Goal: Communication & Community: Connect with others

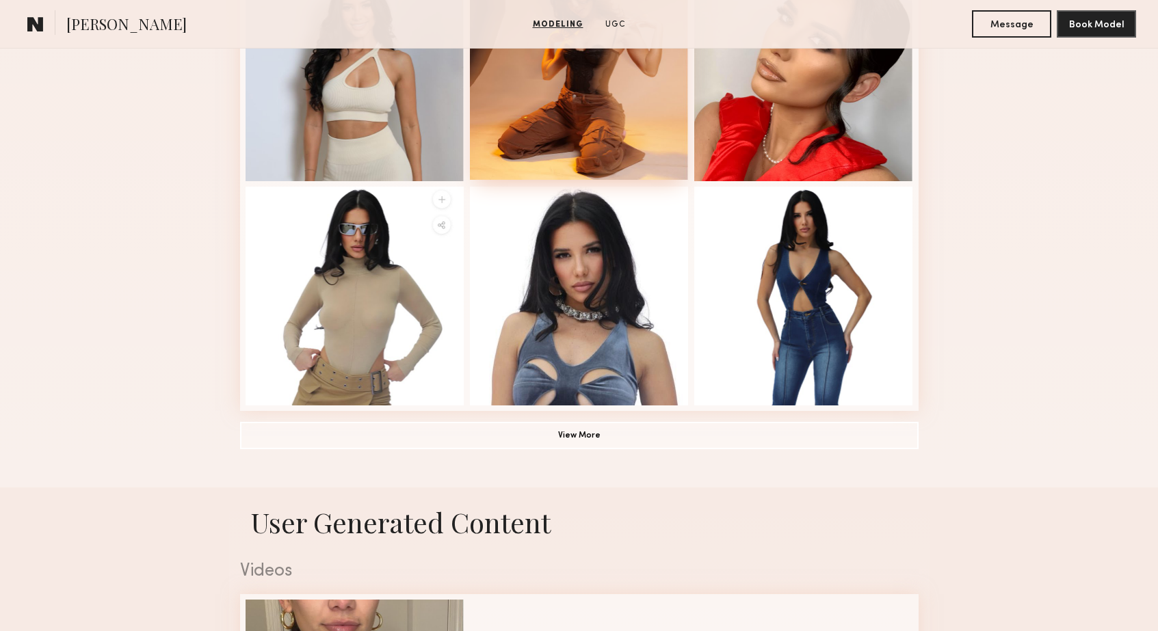
scroll to position [915, 0]
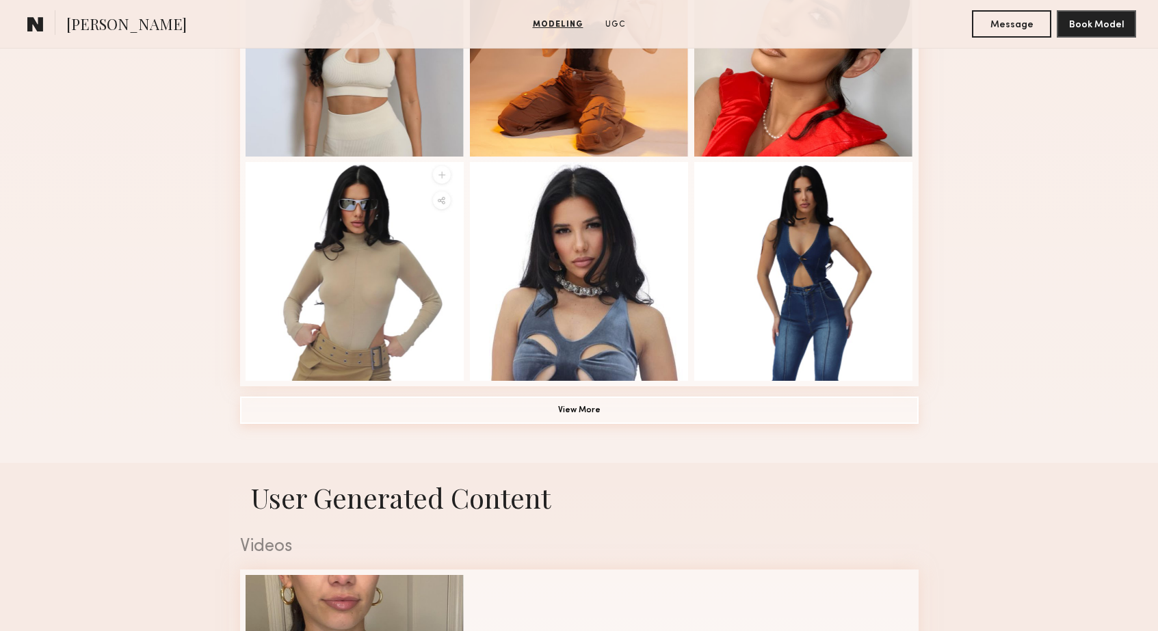
click at [588, 406] on button "View More" at bounding box center [579, 410] width 678 height 27
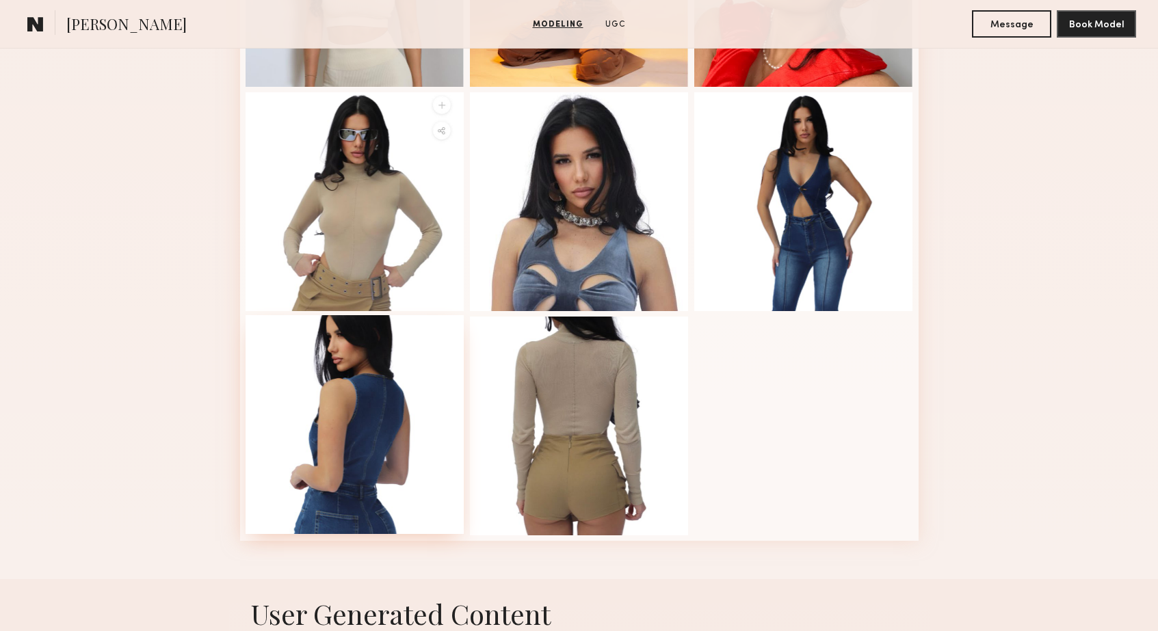
scroll to position [993, 0]
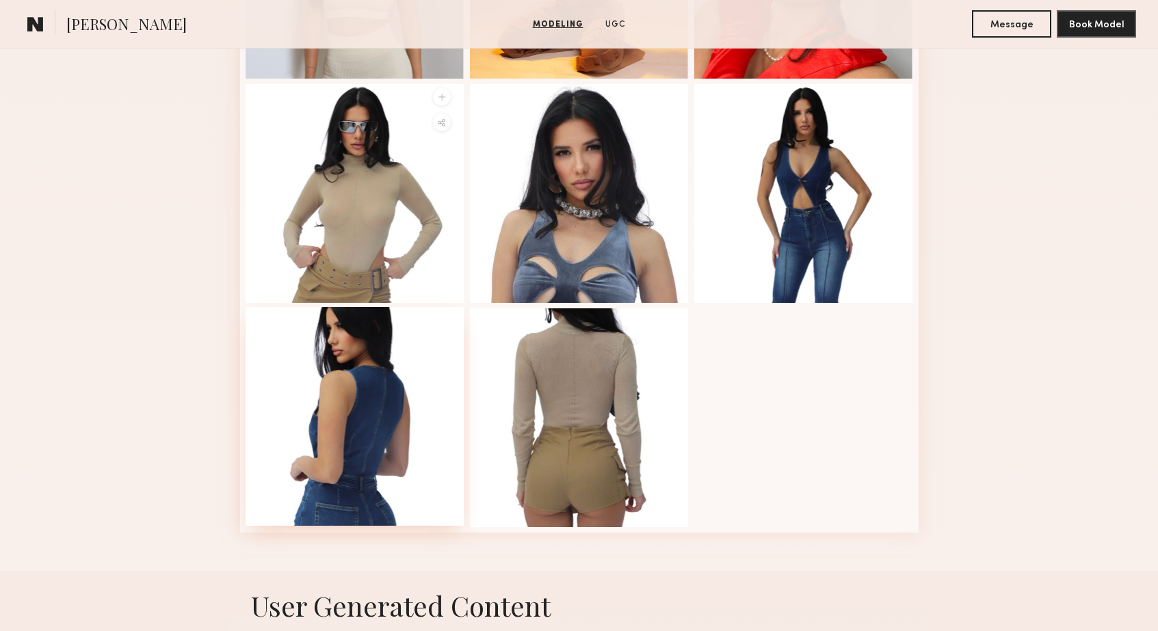
click at [339, 366] on div at bounding box center [355, 416] width 219 height 219
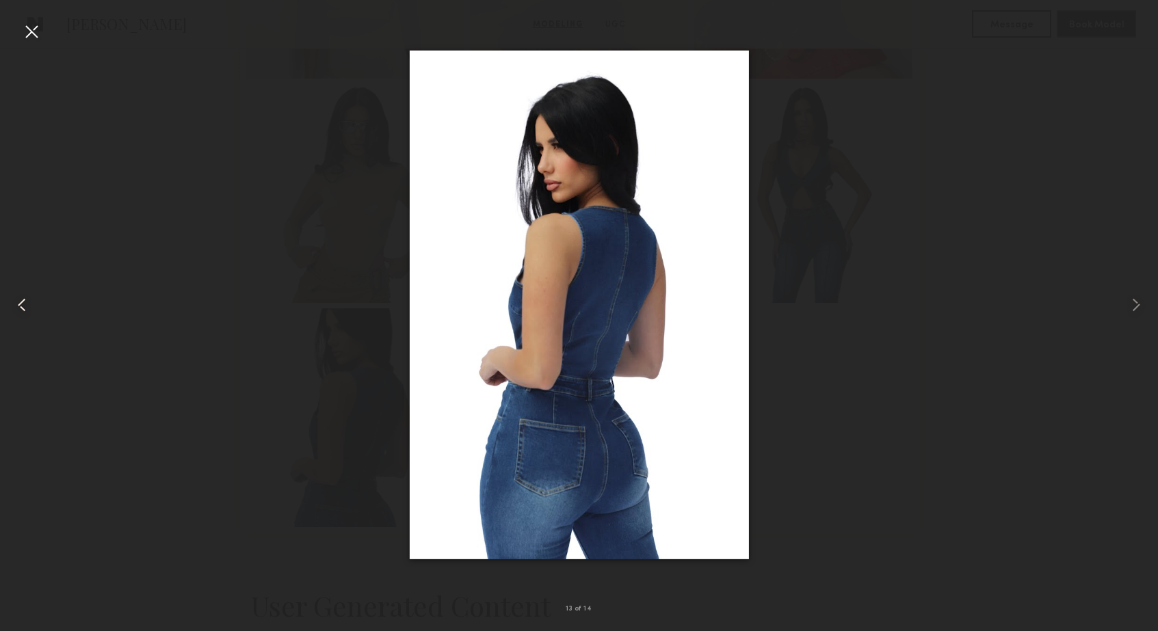
click at [17, 310] on common-icon at bounding box center [22, 305] width 22 height 22
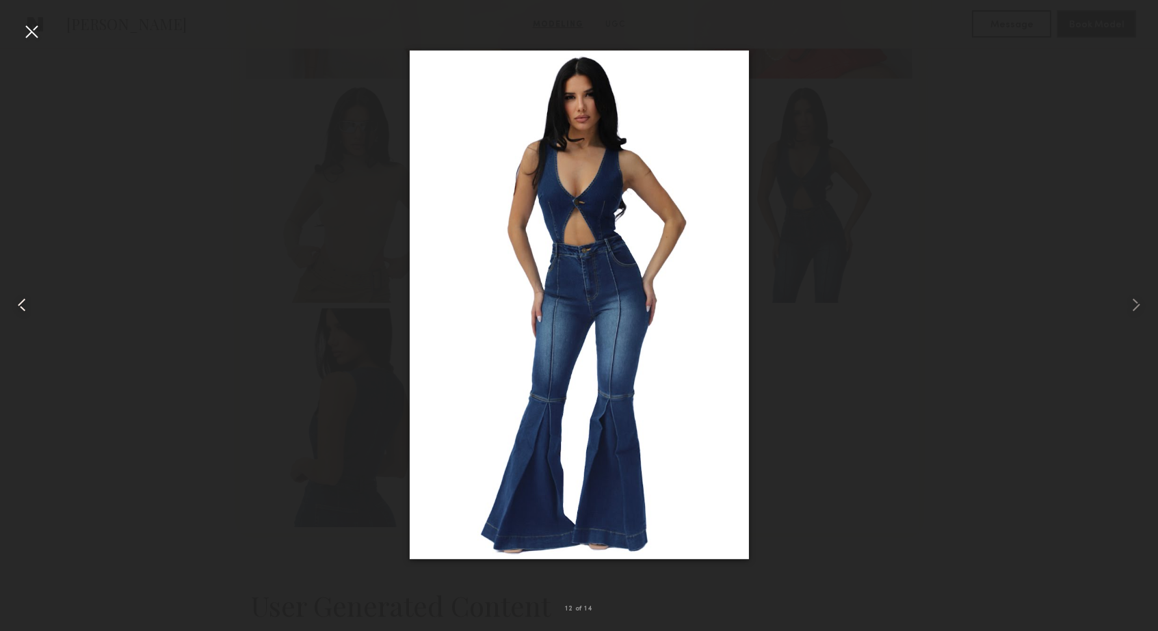
click at [18, 307] on common-icon at bounding box center [22, 305] width 22 height 22
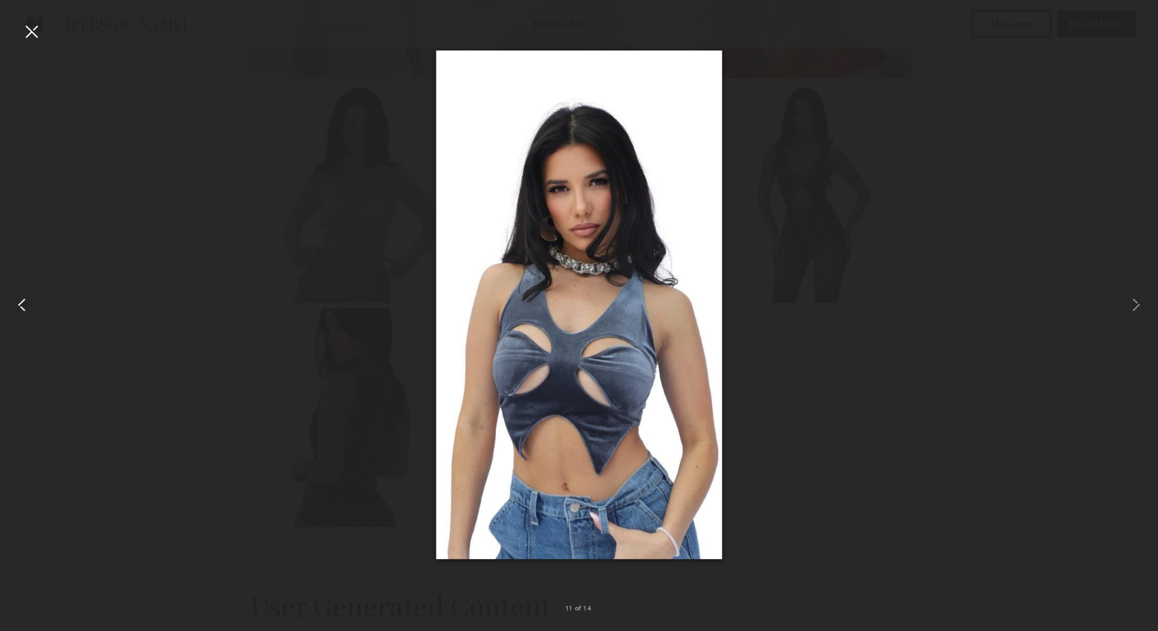
click at [18, 307] on common-icon at bounding box center [22, 305] width 22 height 22
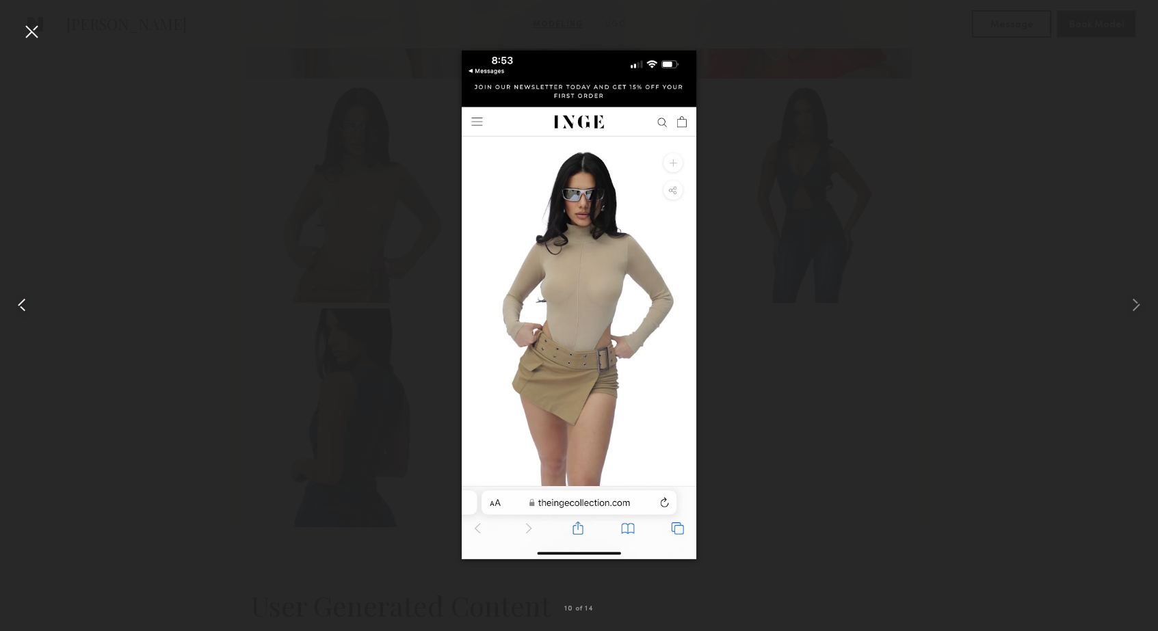
click at [21, 306] on common-icon at bounding box center [22, 305] width 22 height 22
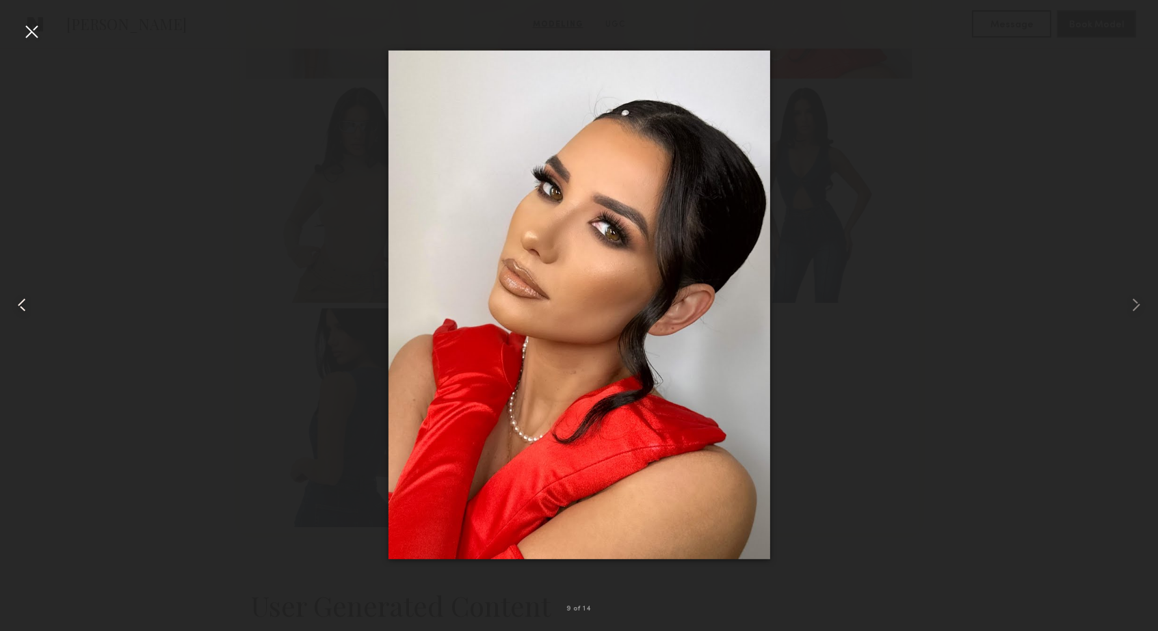
click at [21, 306] on common-icon at bounding box center [22, 305] width 22 height 22
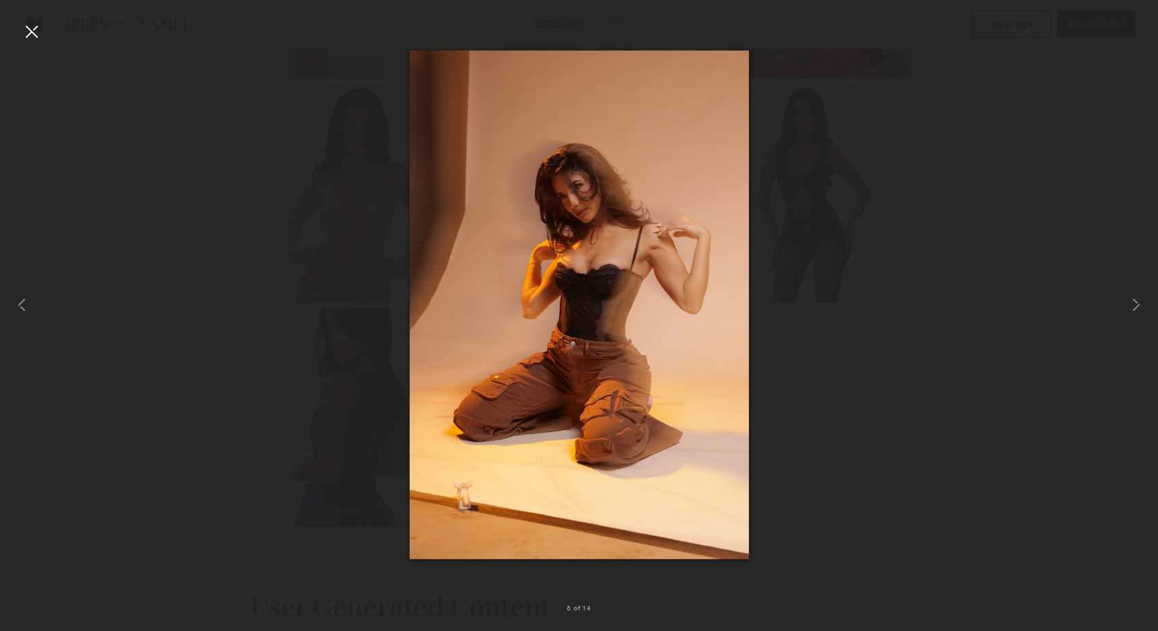
click at [974, 114] on div at bounding box center [579, 305] width 1158 height 566
click at [968, 119] on div at bounding box center [579, 305] width 1158 height 566
click at [21, 27] on div at bounding box center [32, 32] width 22 height 22
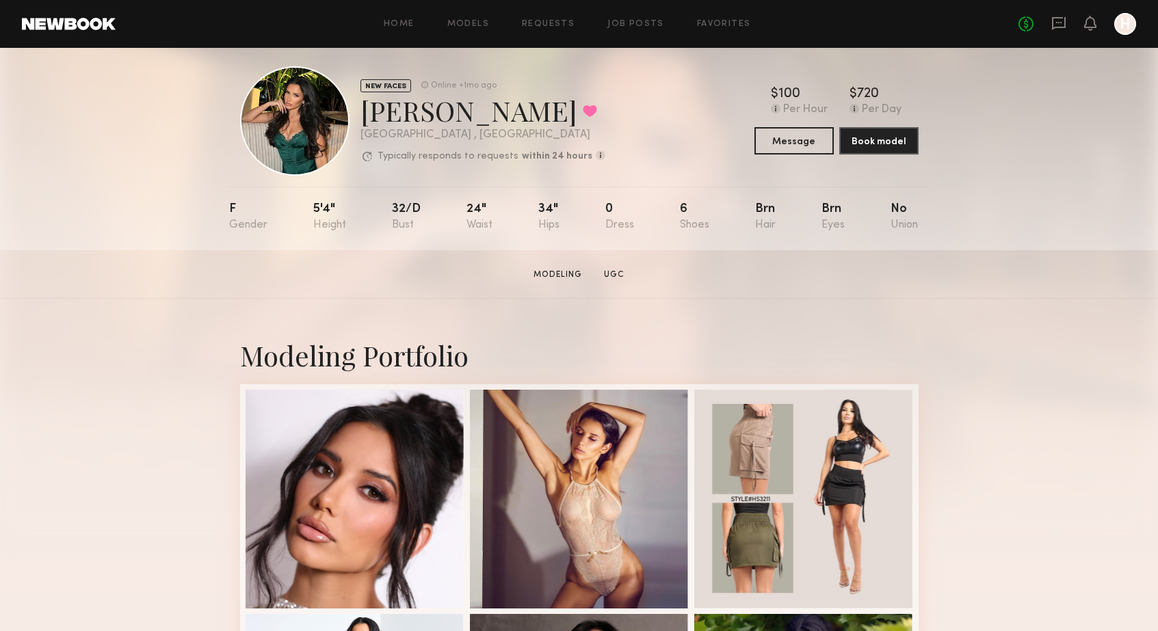
scroll to position [0, 0]
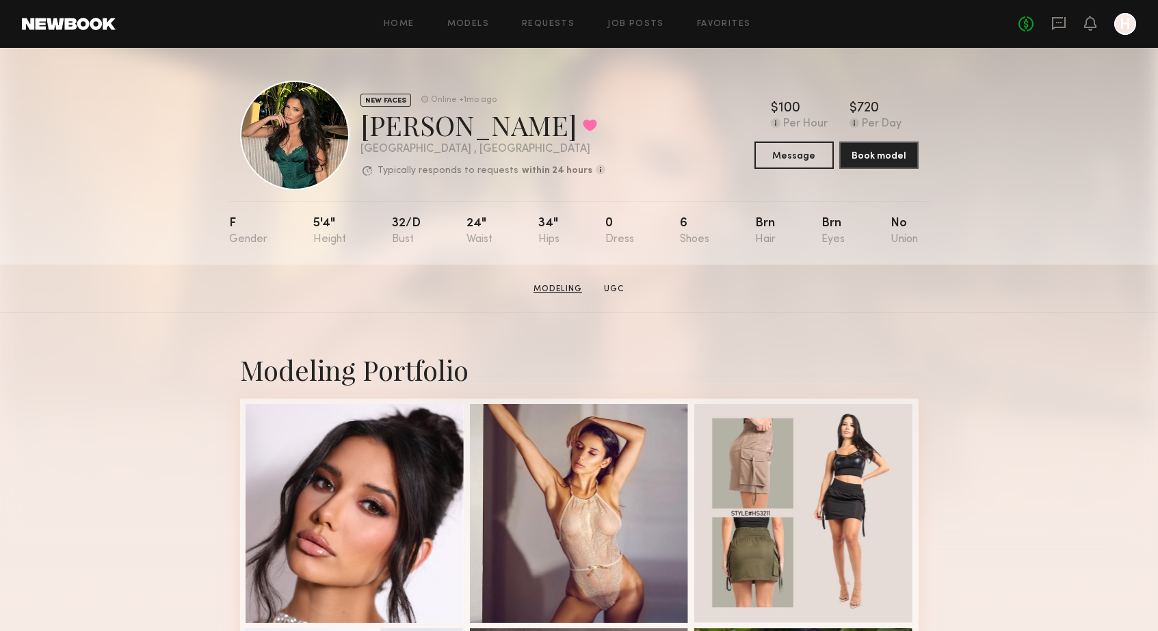
click at [577, 288] on link "Modeling" at bounding box center [558, 289] width 60 height 12
click at [275, 133] on div at bounding box center [294, 135] width 109 height 109
click at [447, 158] on div "NEW FACES Online +1mo ago Amanda M. Favorited Los Angeles , CA Typically respon…" at bounding box center [482, 135] width 245 height 85
click at [819, 158] on button "Message" at bounding box center [793, 154] width 79 height 27
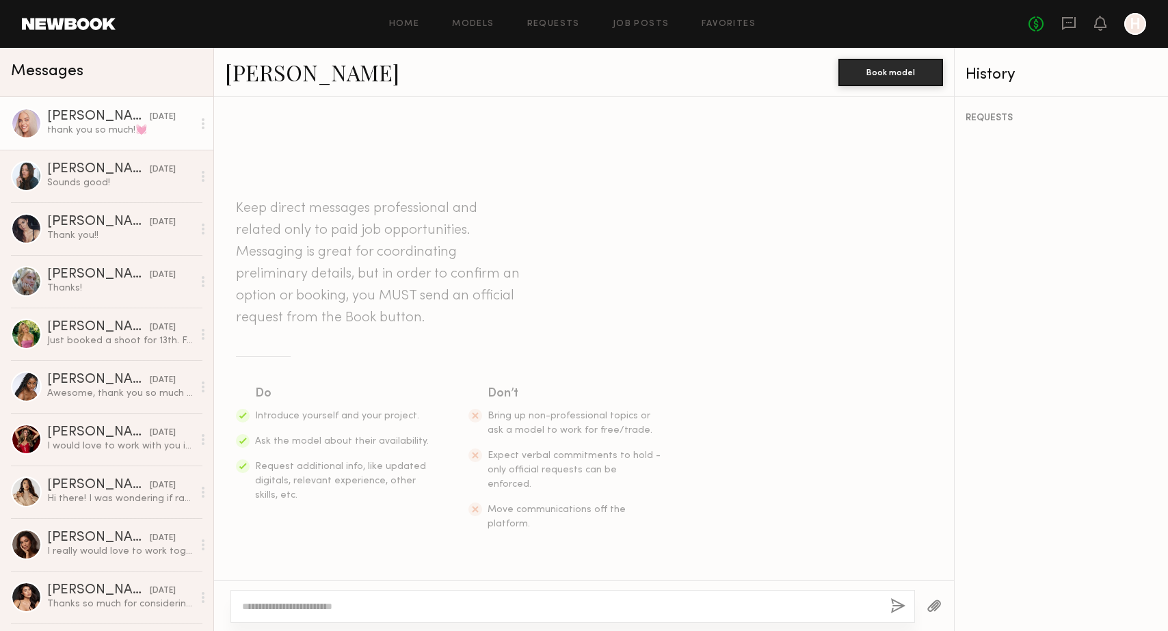
click at [122, 141] on link "Sofia M. 04/15/2025 thank you so much!💓" at bounding box center [106, 123] width 213 height 53
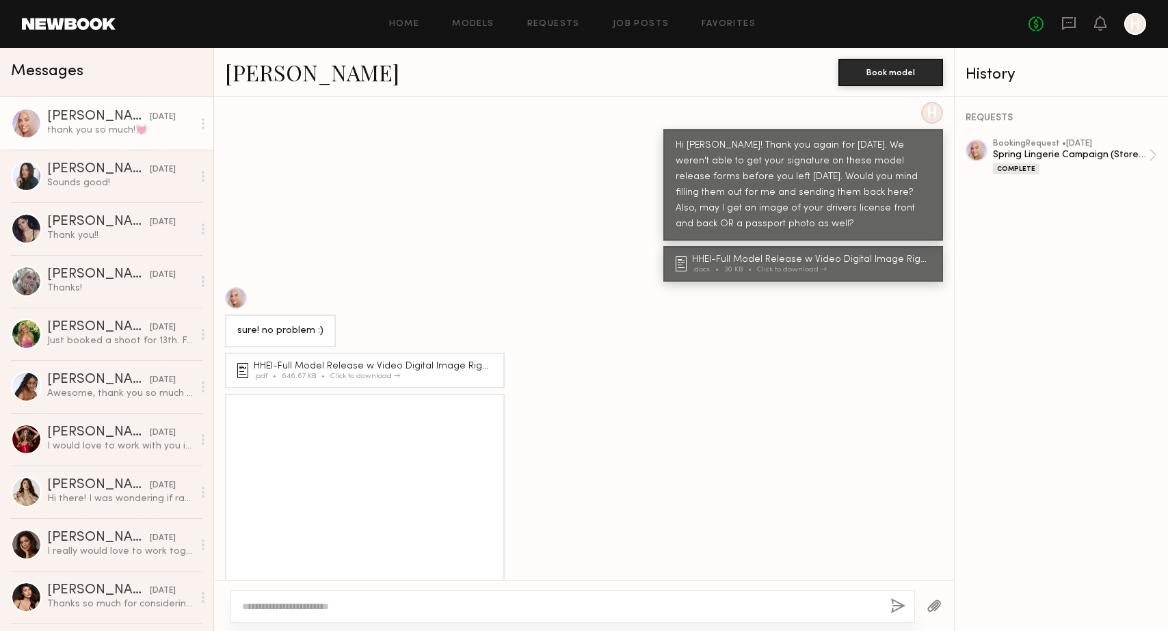
scroll to position [2014, 0]
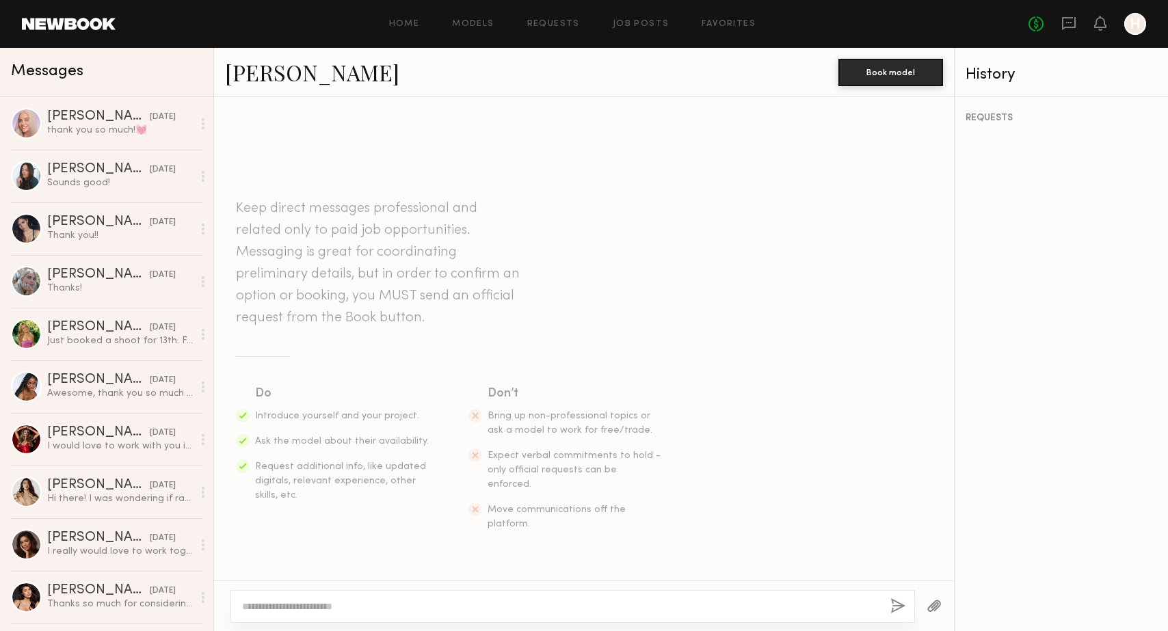
click at [359, 602] on textarea at bounding box center [560, 607] width 637 height 14
type textarea "*"
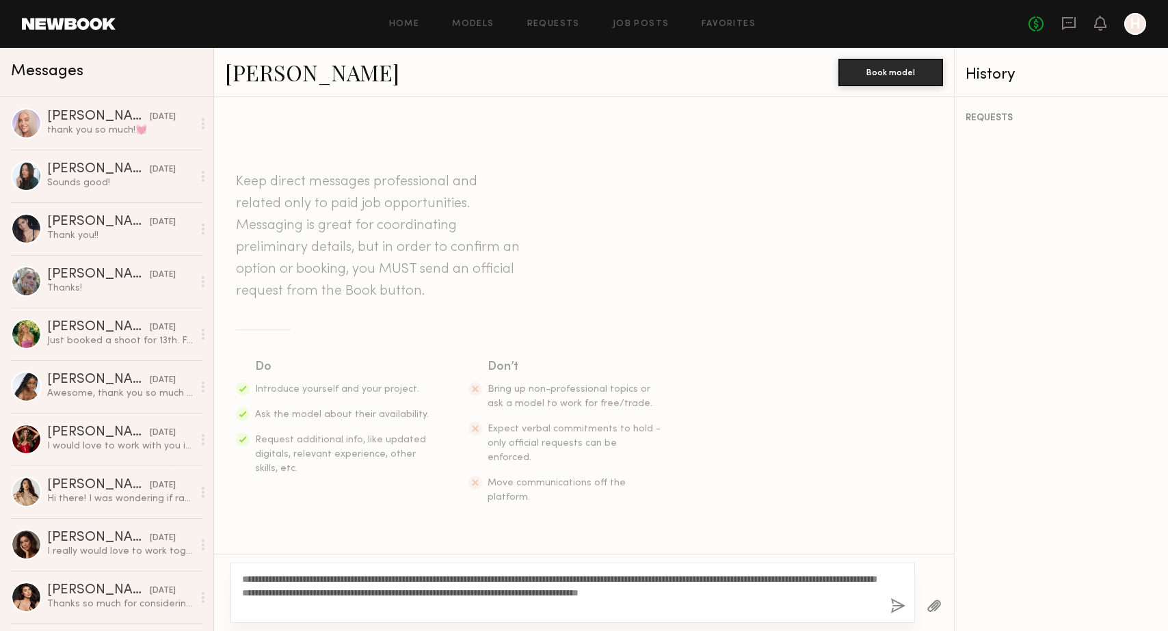
drag, startPoint x: 458, startPoint y: 593, endPoint x: 295, endPoint y: 598, distance: 162.9
click at [295, 598] on textarea "**********" at bounding box center [560, 592] width 637 height 41
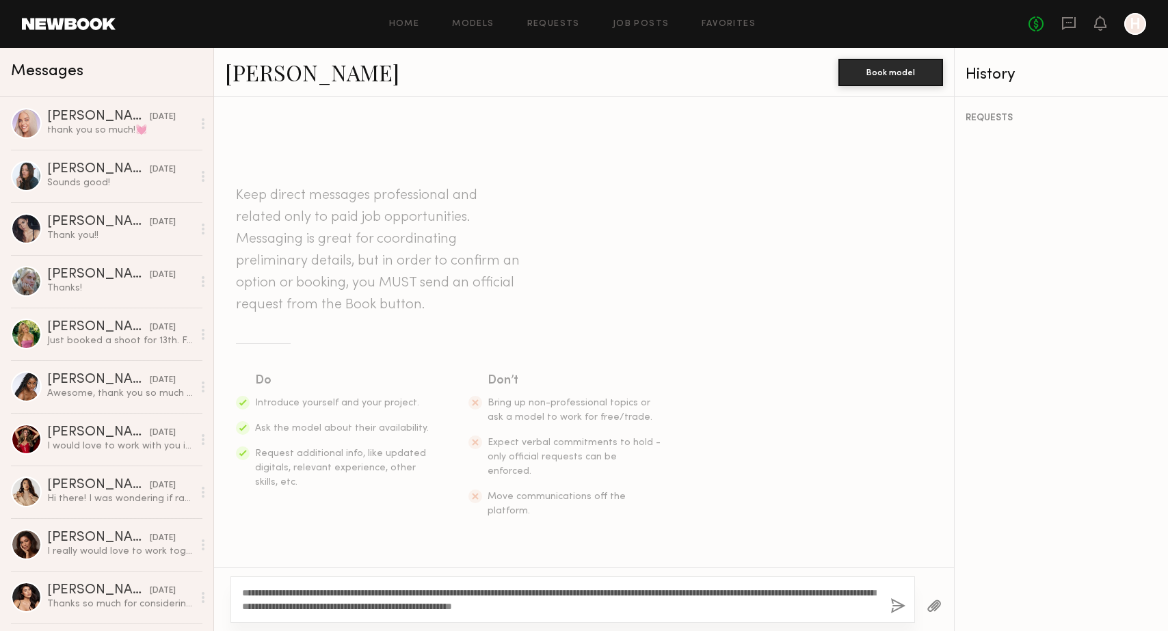
drag, startPoint x: 734, startPoint y: 605, endPoint x: 315, endPoint y: 534, distance: 425.1
click at [216, 583] on div "**********" at bounding box center [584, 600] width 740 height 64
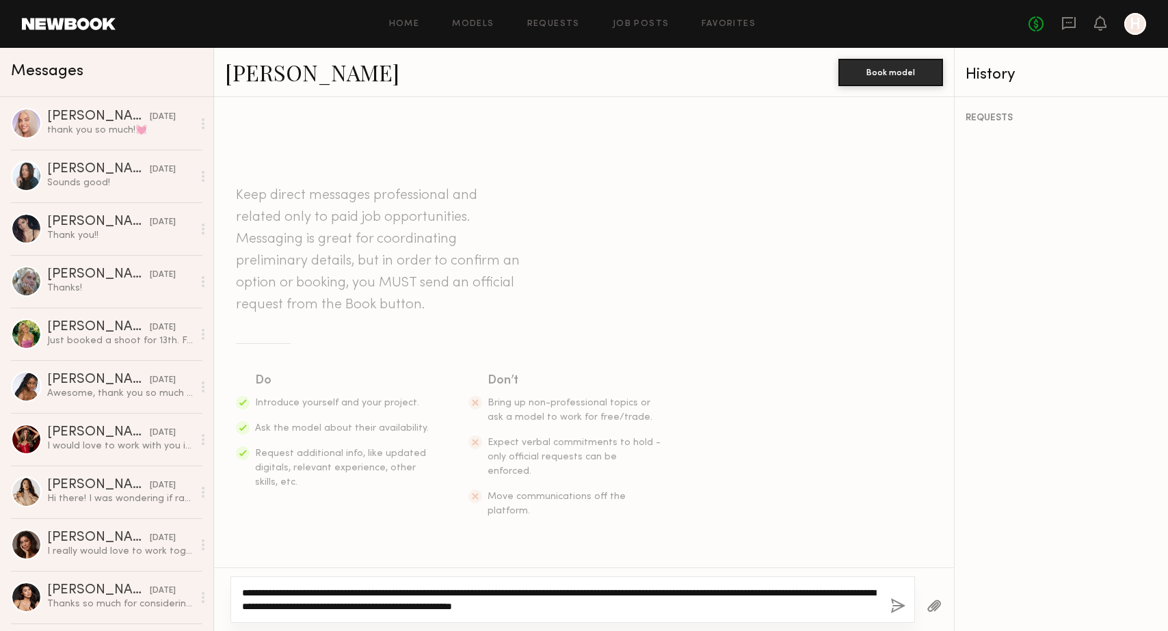
click at [499, 594] on textarea "**********" at bounding box center [560, 599] width 637 height 27
click at [499, 593] on textarea "**********" at bounding box center [560, 599] width 637 height 27
click at [425, 596] on textarea "**********" at bounding box center [560, 599] width 637 height 27
paste textarea "*********"
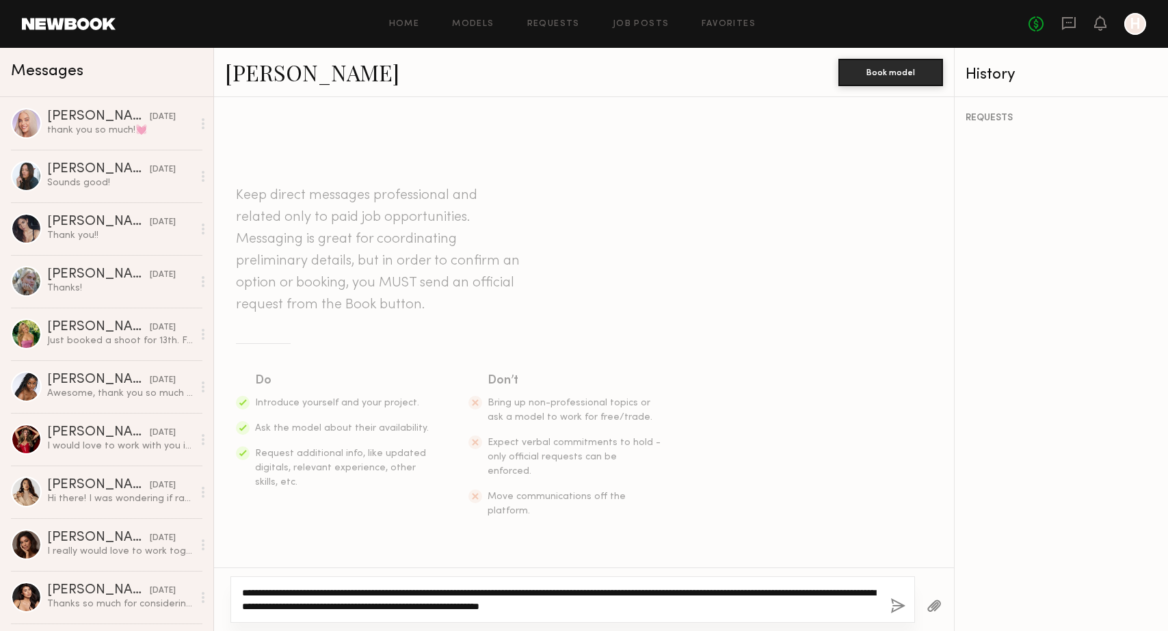
click at [724, 611] on textarea "**********" at bounding box center [560, 599] width 637 height 27
click at [772, 608] on textarea "**********" at bounding box center [560, 599] width 637 height 27
type textarea "**********"
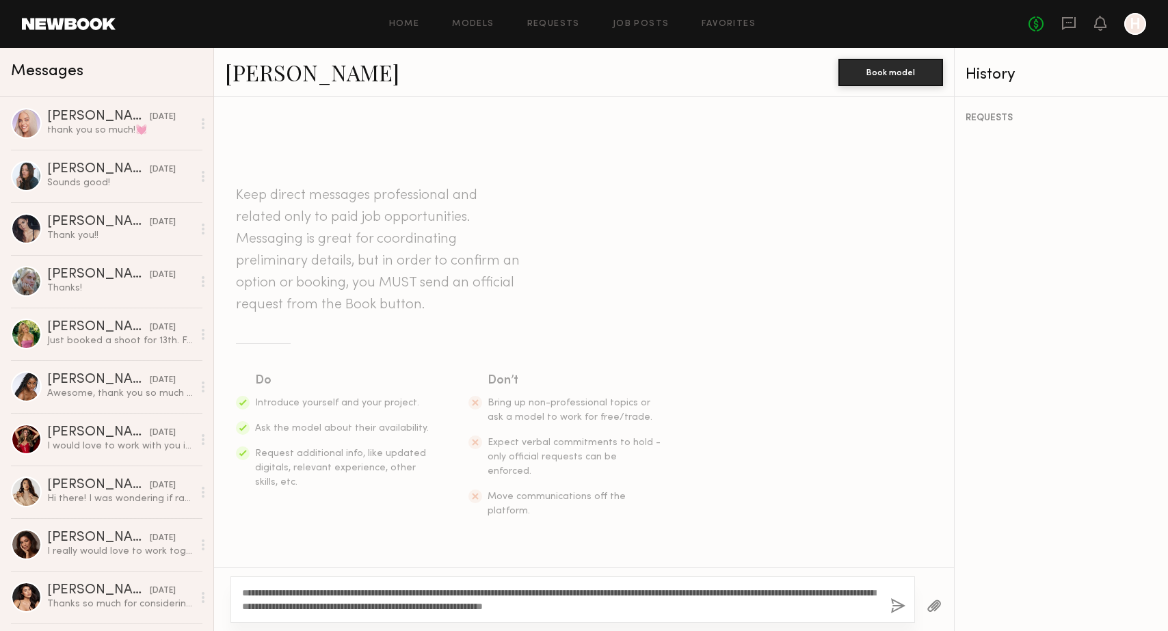
click at [899, 607] on button "button" at bounding box center [898, 606] width 15 height 17
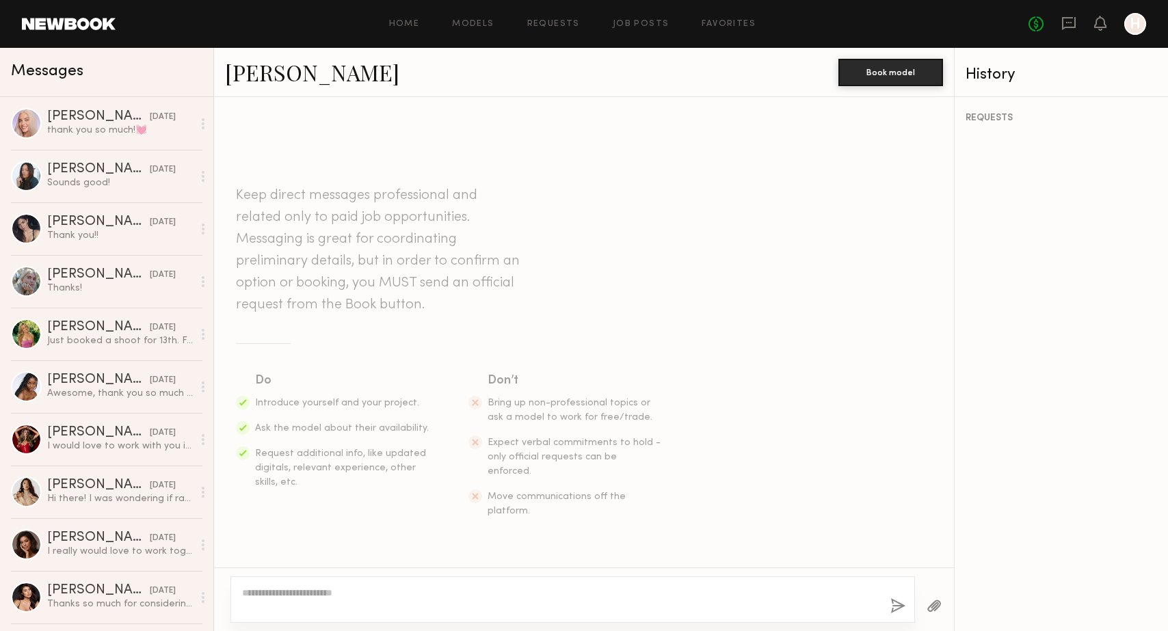
scroll to position [153, 0]
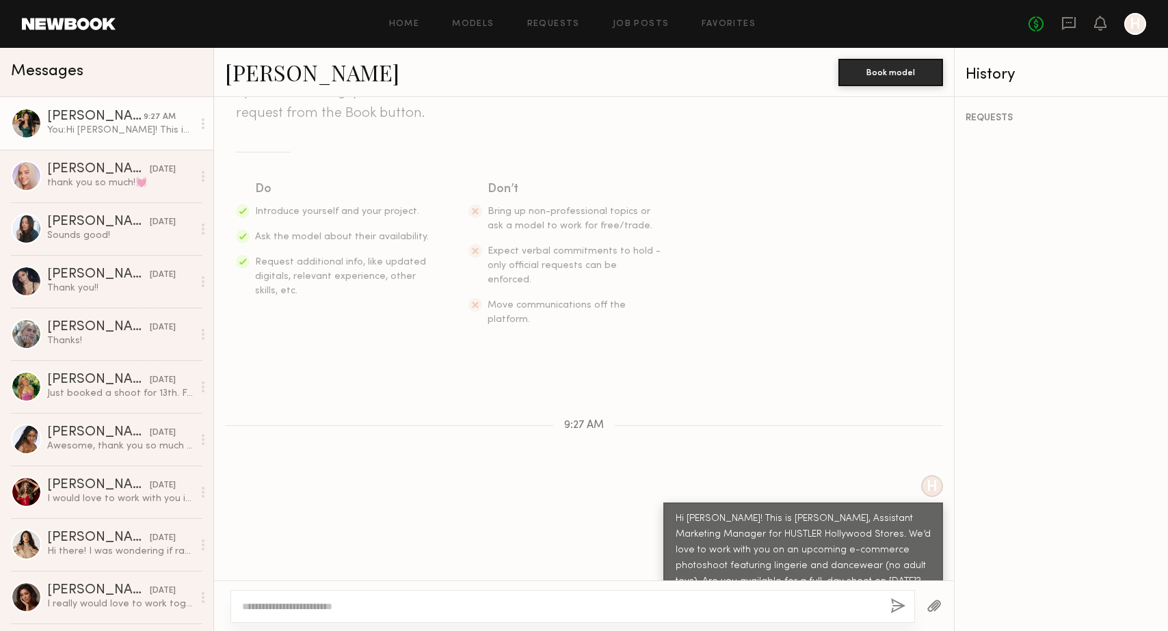
click at [298, 85] on link "[PERSON_NAME]" at bounding box center [312, 71] width 174 height 29
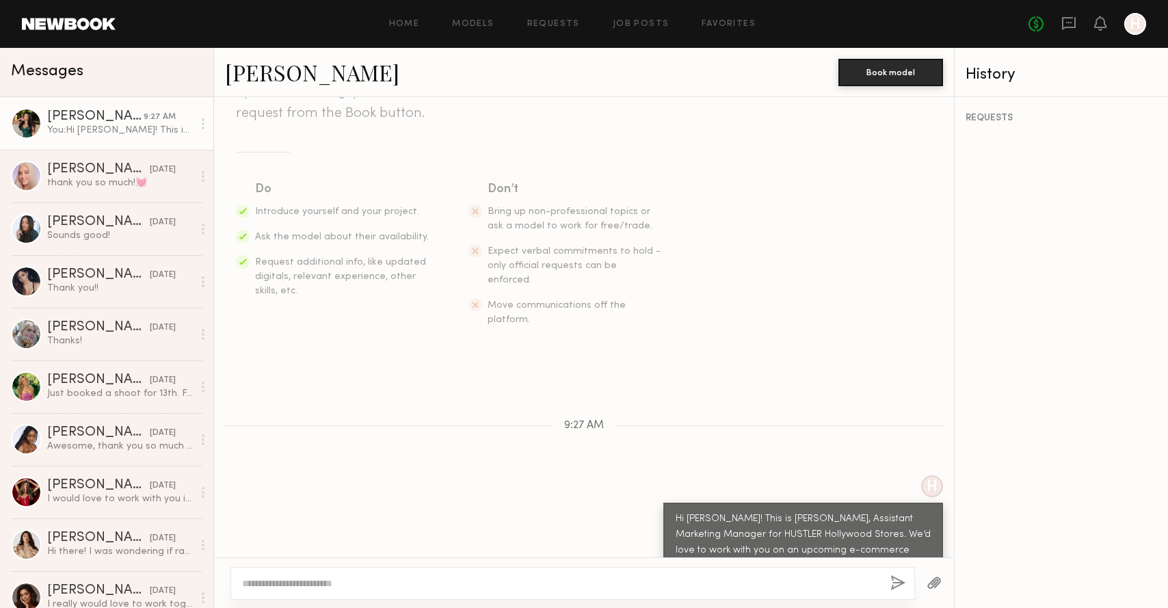
click at [940, 574] on div at bounding box center [934, 583] width 39 height 34
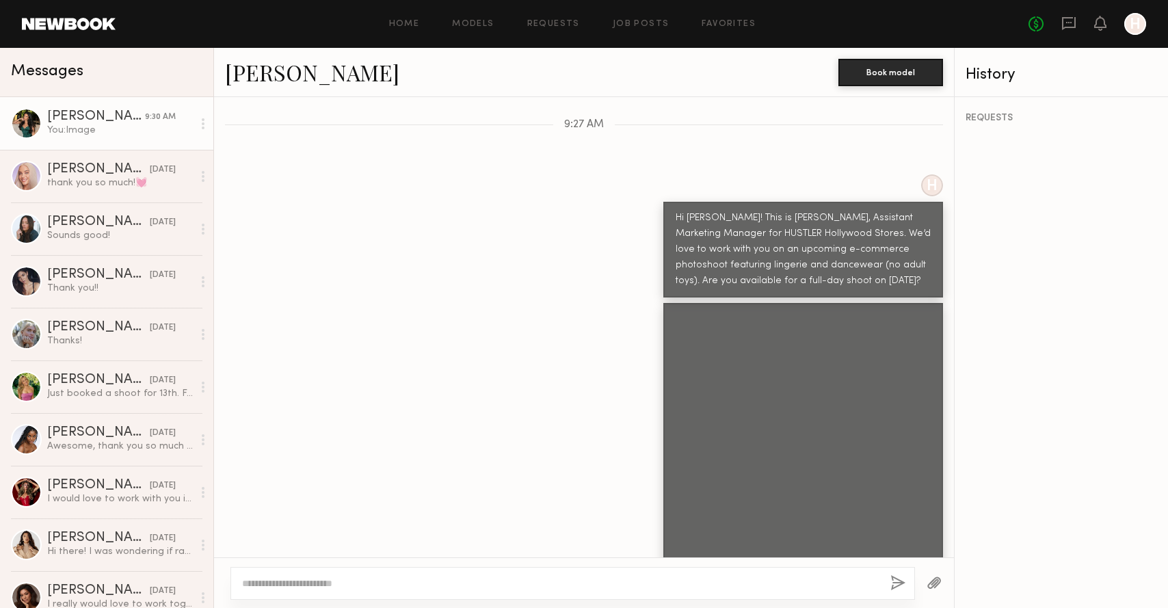
click at [937, 581] on button "button" at bounding box center [934, 583] width 15 height 17
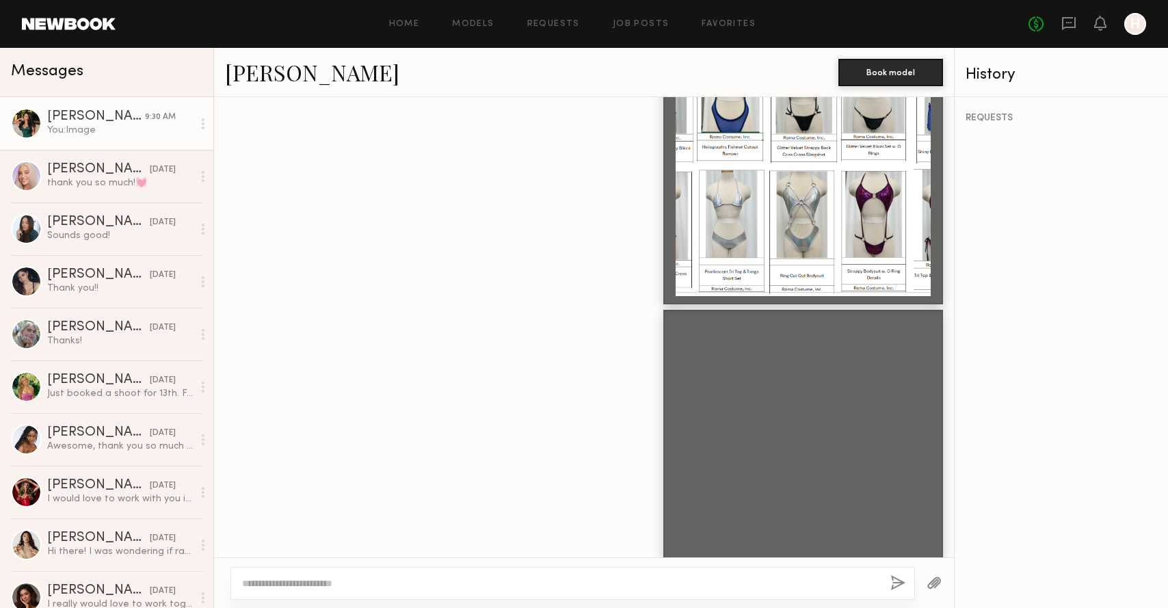
scroll to position [732, 0]
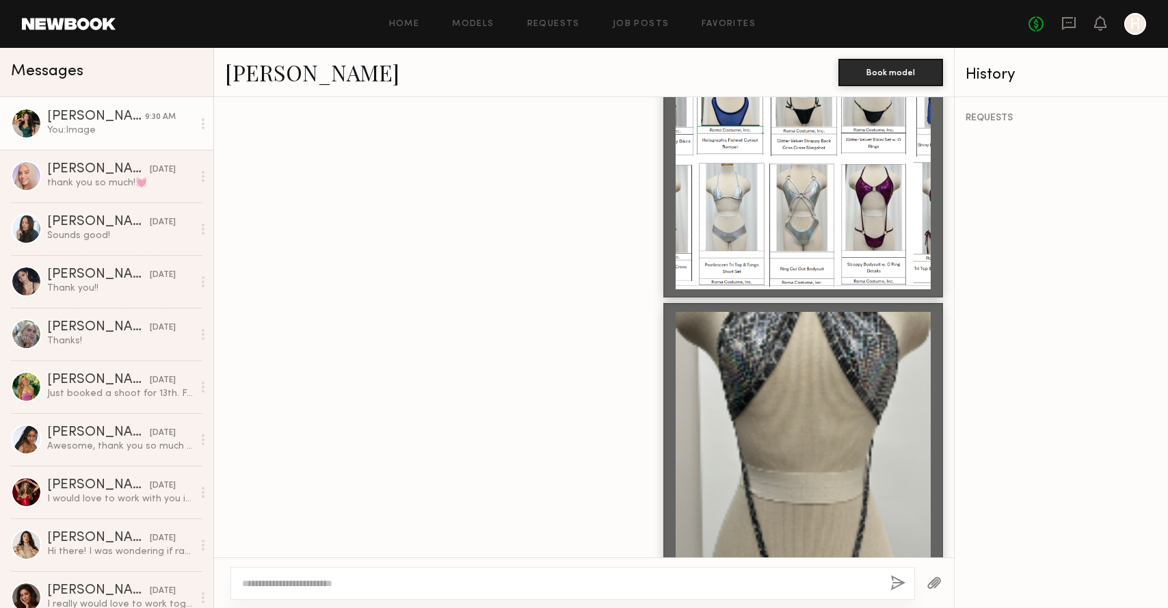
click at [937, 577] on button "button" at bounding box center [934, 583] width 15 height 17
click at [935, 585] on button "button" at bounding box center [934, 583] width 15 height 17
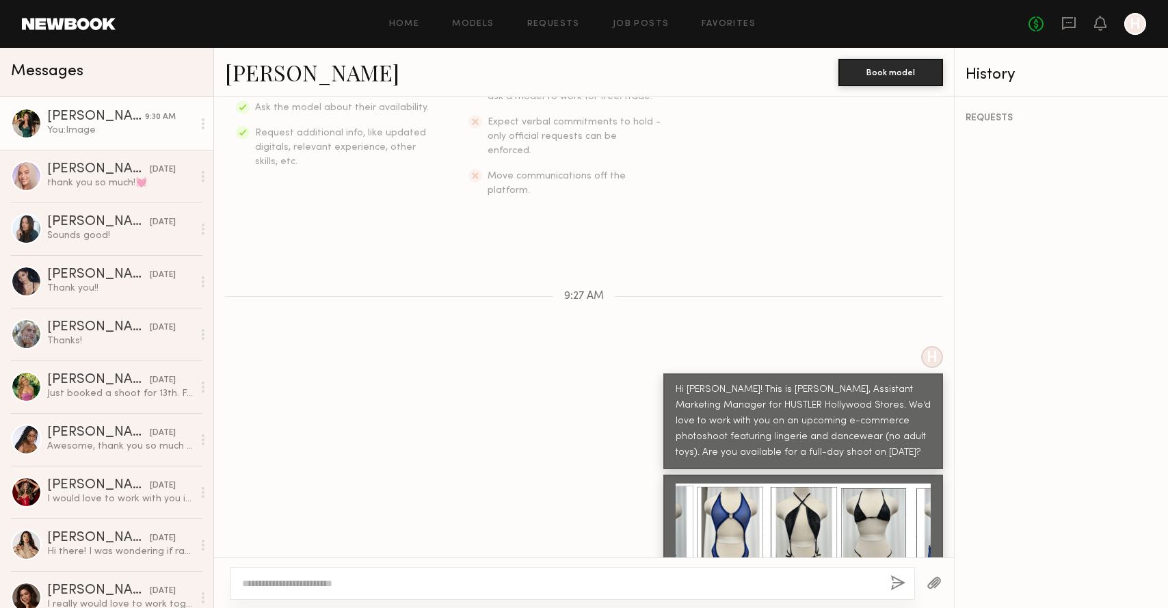
scroll to position [282, 0]
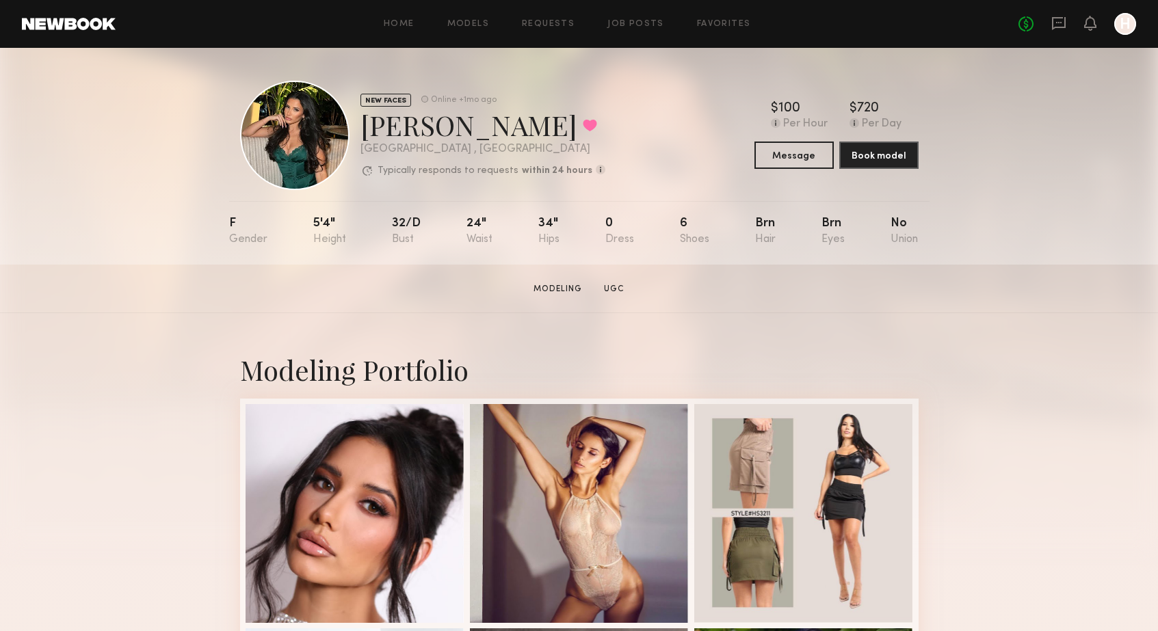
click at [395, 99] on div "NEW FACES" at bounding box center [385, 100] width 51 height 13
click at [304, 112] on div at bounding box center [294, 135] width 109 height 109
drag, startPoint x: 421, startPoint y: 34, endPoint x: 416, endPoint y: 29, distance: 7.3
click at [420, 34] on div "Home Models Requests Job Posts Favorites Sign Out No fees up to $5,000 H" at bounding box center [626, 24] width 1020 height 22
click at [411, 27] on link "Home" at bounding box center [399, 24] width 31 height 9
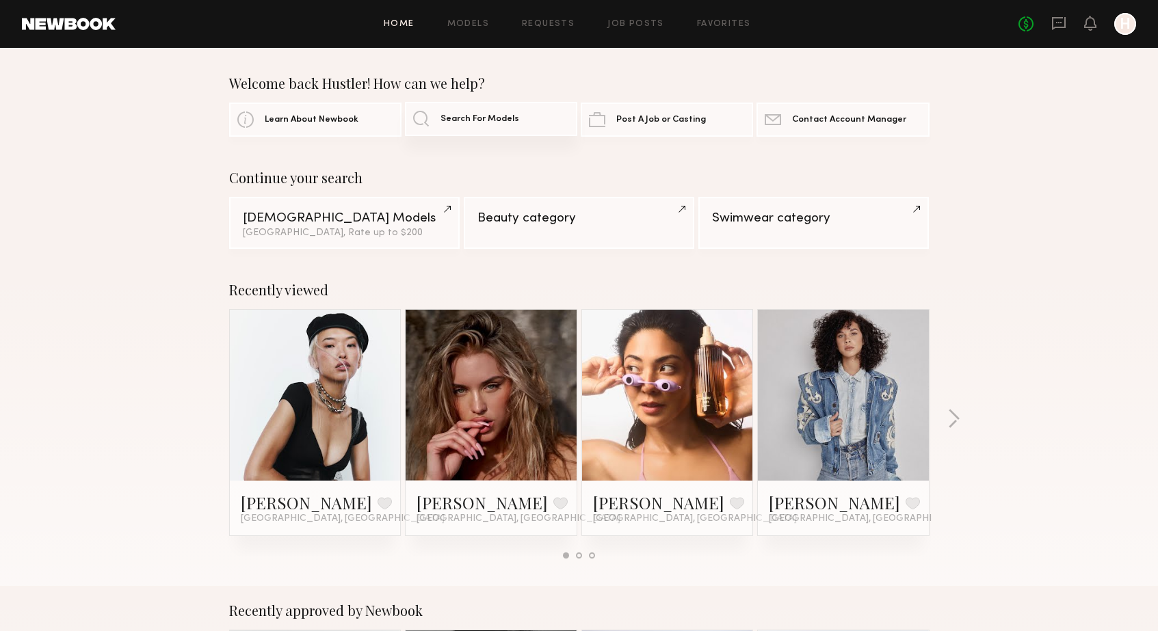
drag, startPoint x: 554, startPoint y: 127, endPoint x: 544, endPoint y: 126, distance: 9.6
click at [554, 126] on link "Search For Models" at bounding box center [491, 119] width 172 height 34
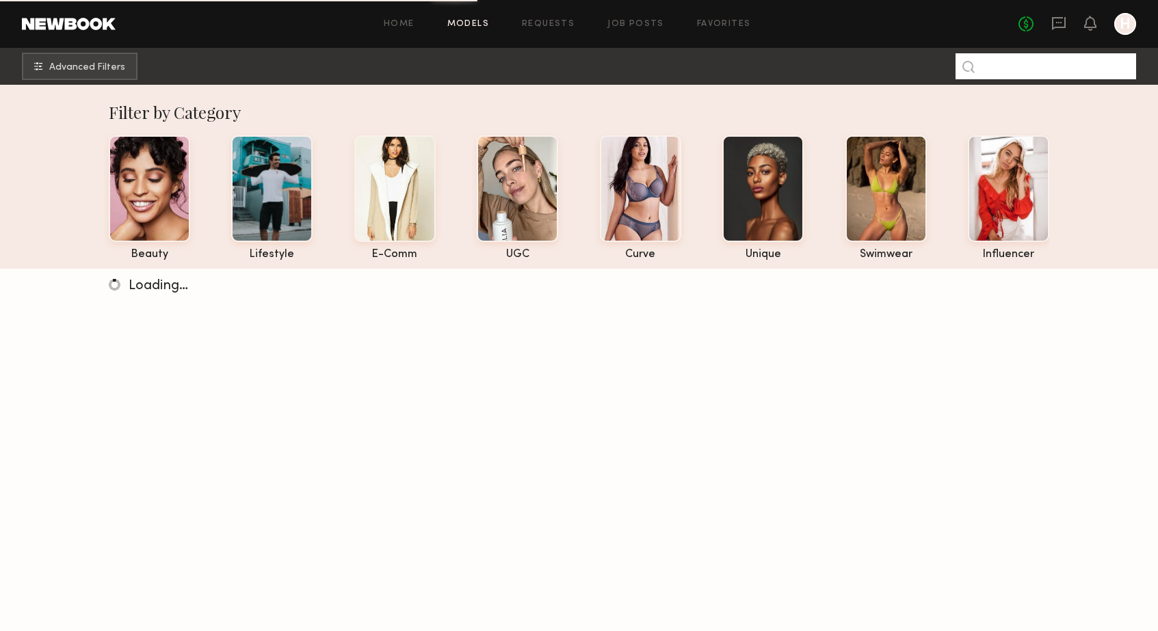
click at [1016, 70] on input at bounding box center [1046, 66] width 181 height 26
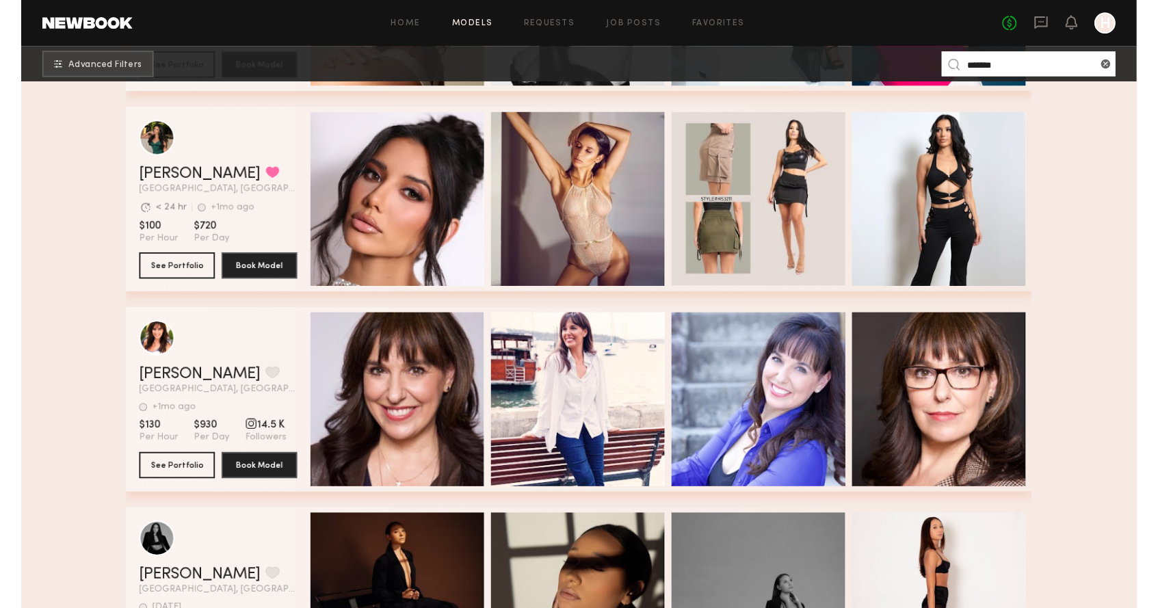
scroll to position [3106, 0]
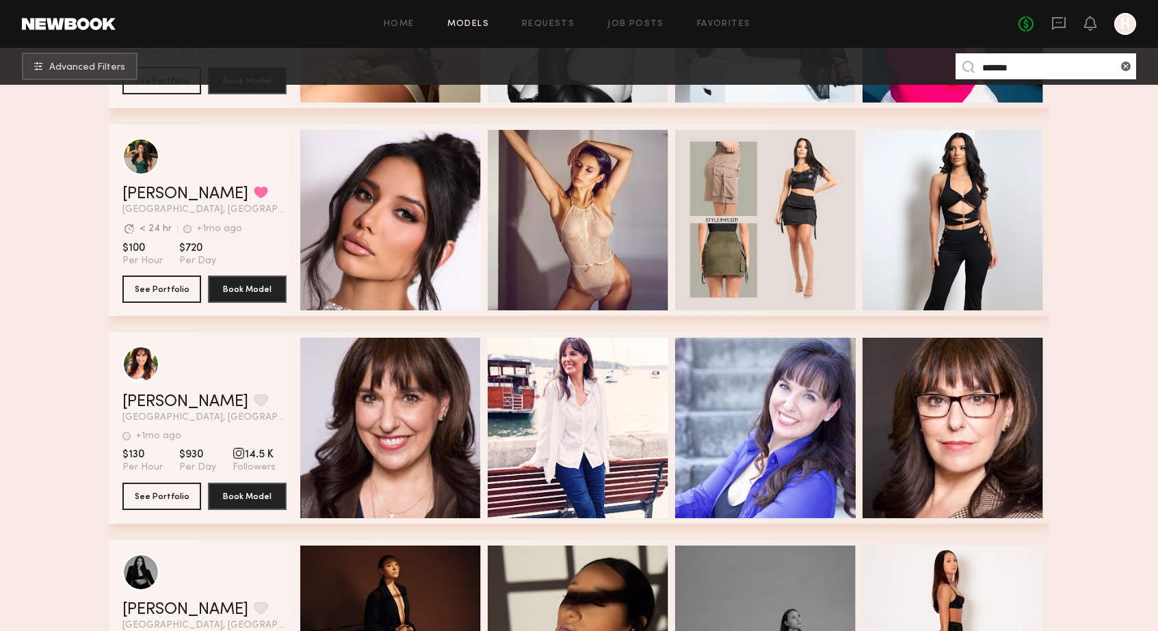
type input "******"
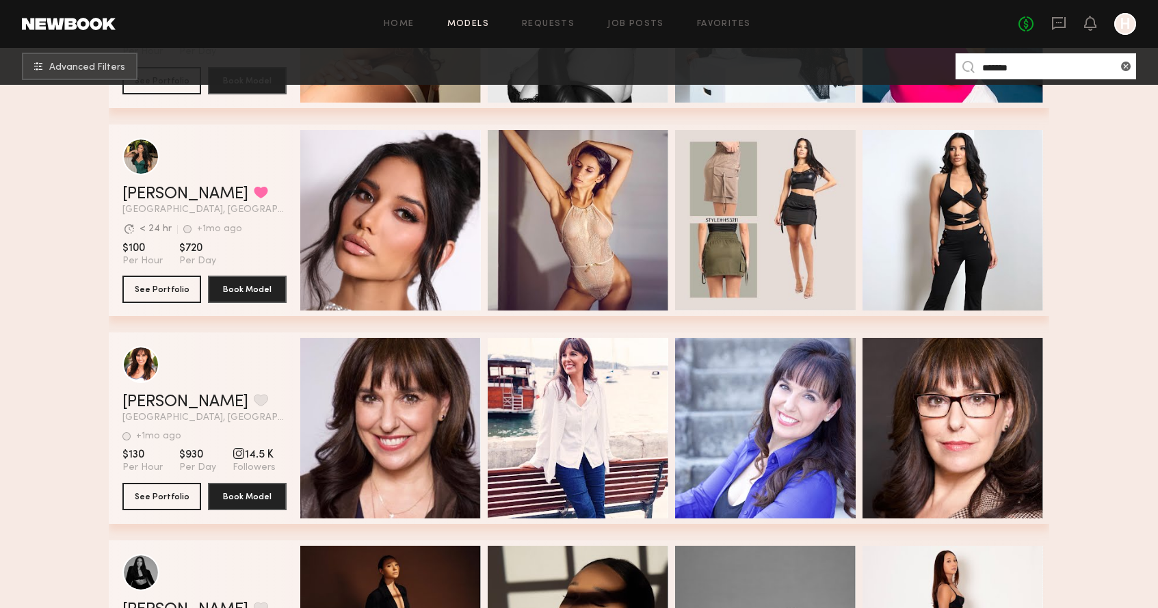
click at [238, 181] on header "Amanda M. Favorited Los Angeles, CA Avg. request response time < 24 hr +1mo ago…" at bounding box center [204, 176] width 164 height 77
click at [396, 221] on div "Amanda M. Favorited Los Angeles, CA Avg. request response time < 24 hr +1mo ago…" at bounding box center [579, 220] width 940 height 192
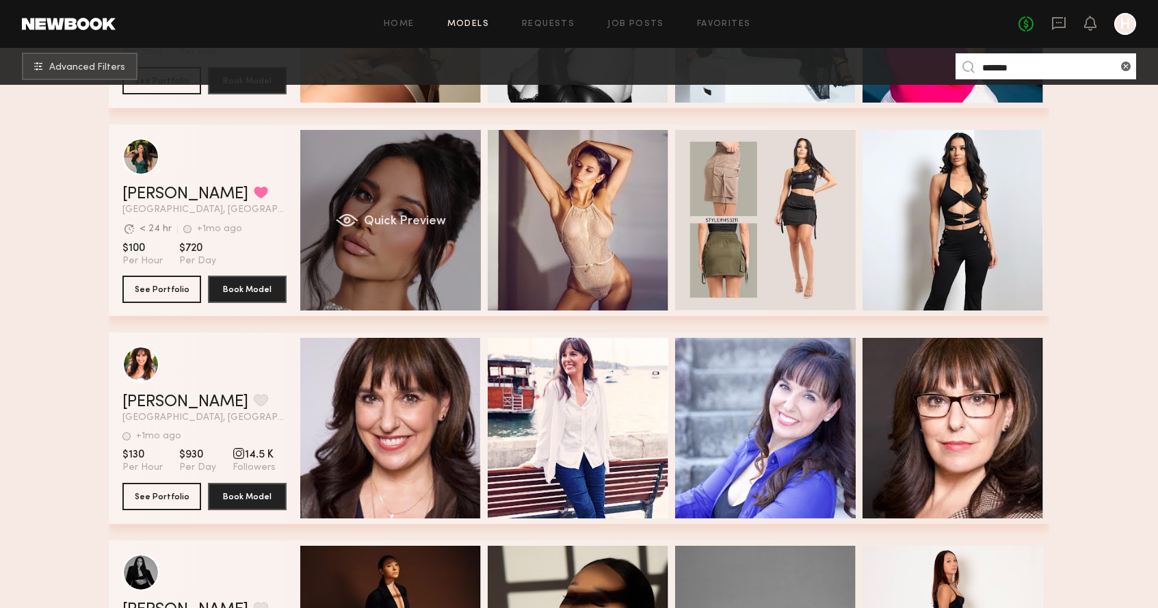
click at [429, 221] on span "Quick Preview" at bounding box center [405, 221] width 82 height 12
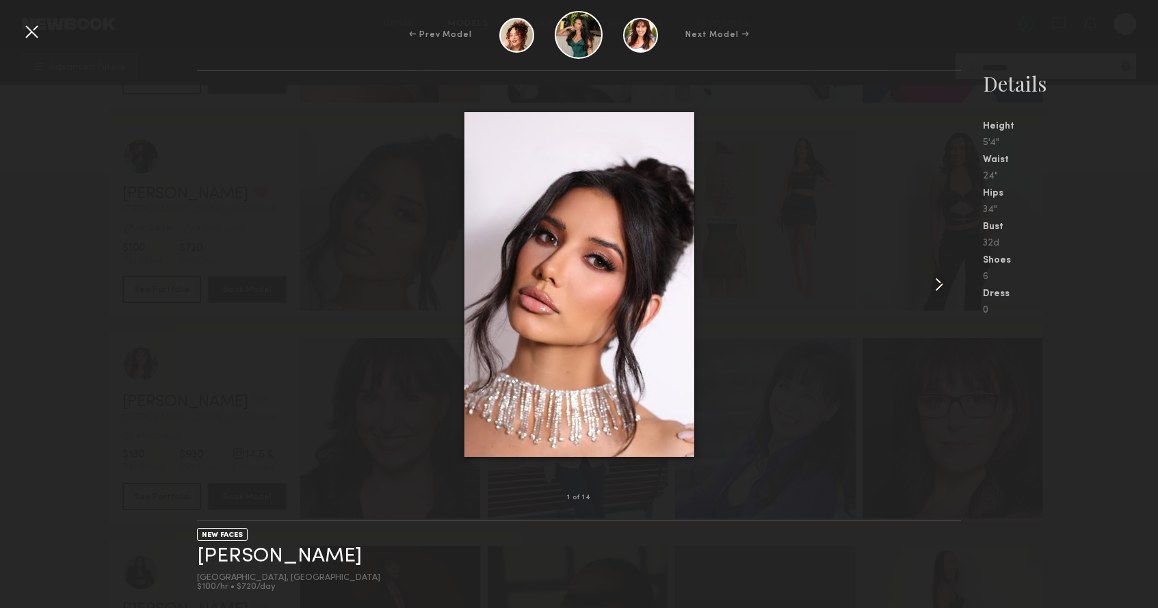
click at [943, 278] on common-icon at bounding box center [939, 285] width 22 height 22
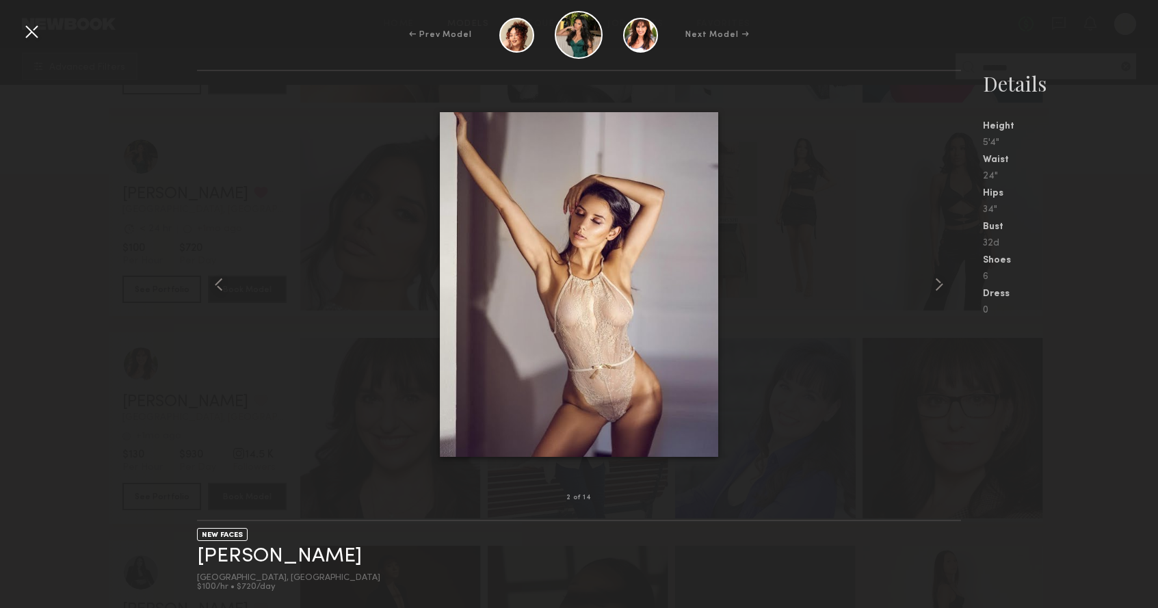
click at [41, 35] on div at bounding box center [32, 32] width 22 height 22
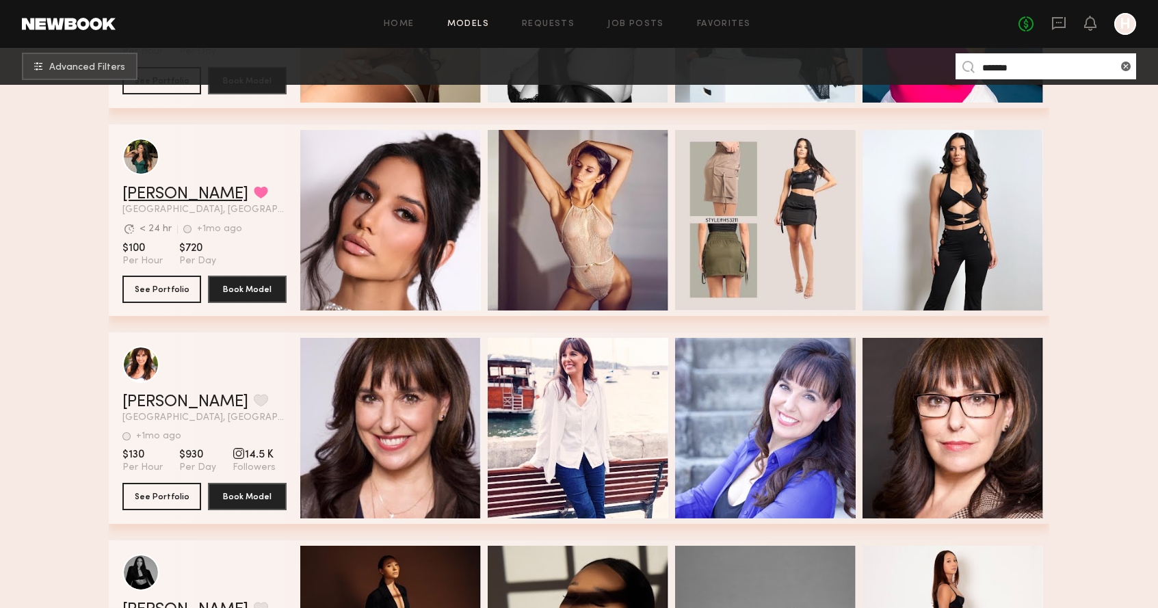
click at [161, 187] on link "[PERSON_NAME]" at bounding box center [185, 194] width 126 height 16
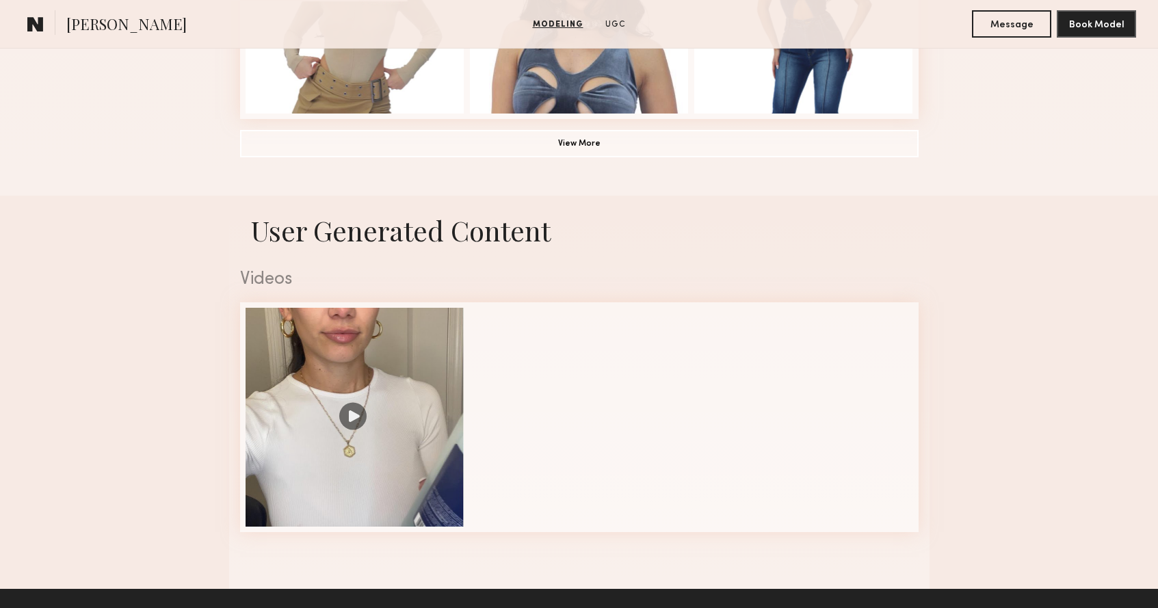
scroll to position [1225, 0]
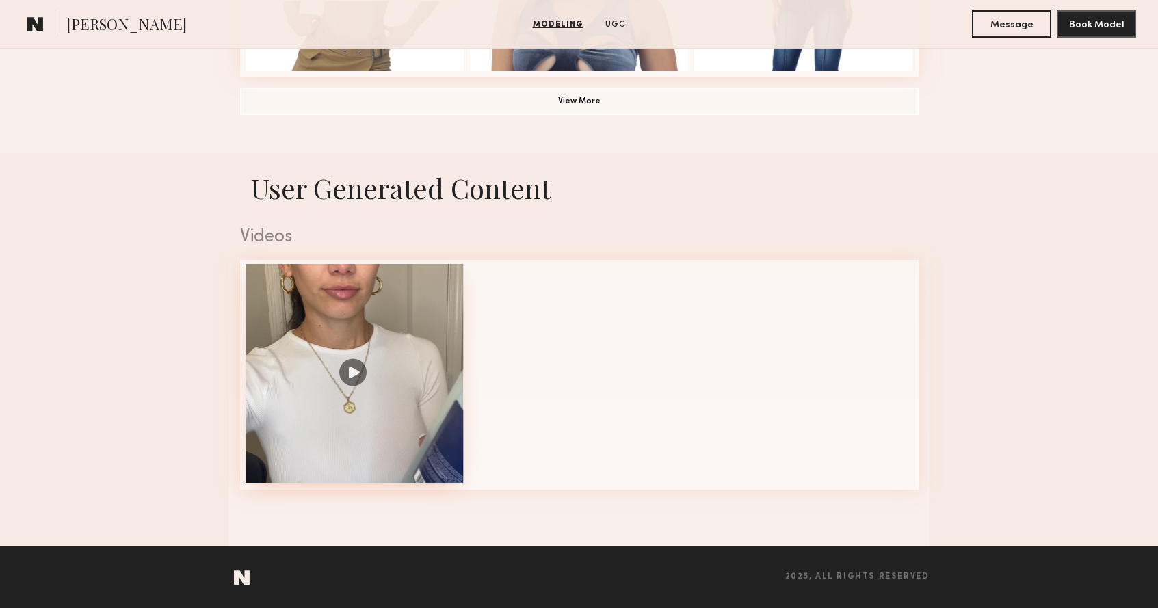
click at [376, 320] on div at bounding box center [355, 373] width 219 height 219
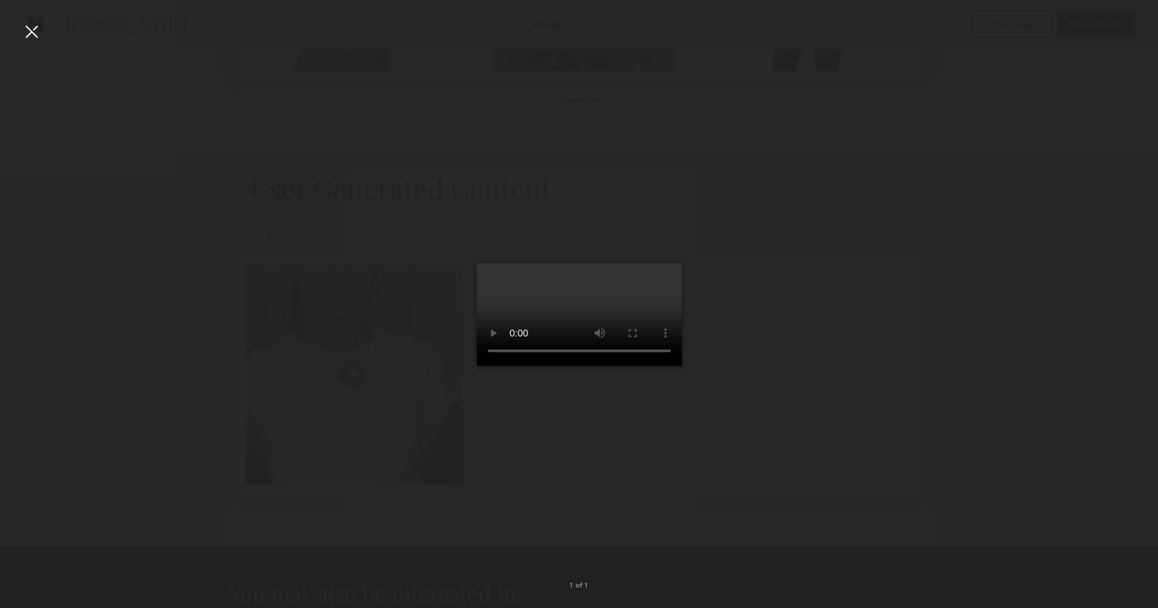
click at [29, 34] on div at bounding box center [32, 32] width 22 height 22
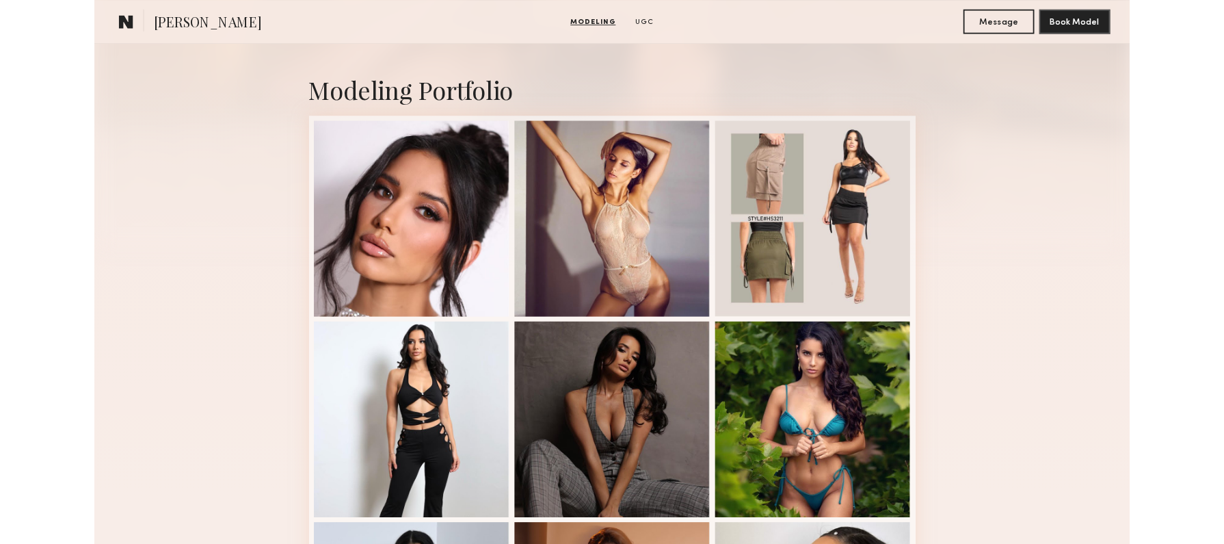
scroll to position [0, 0]
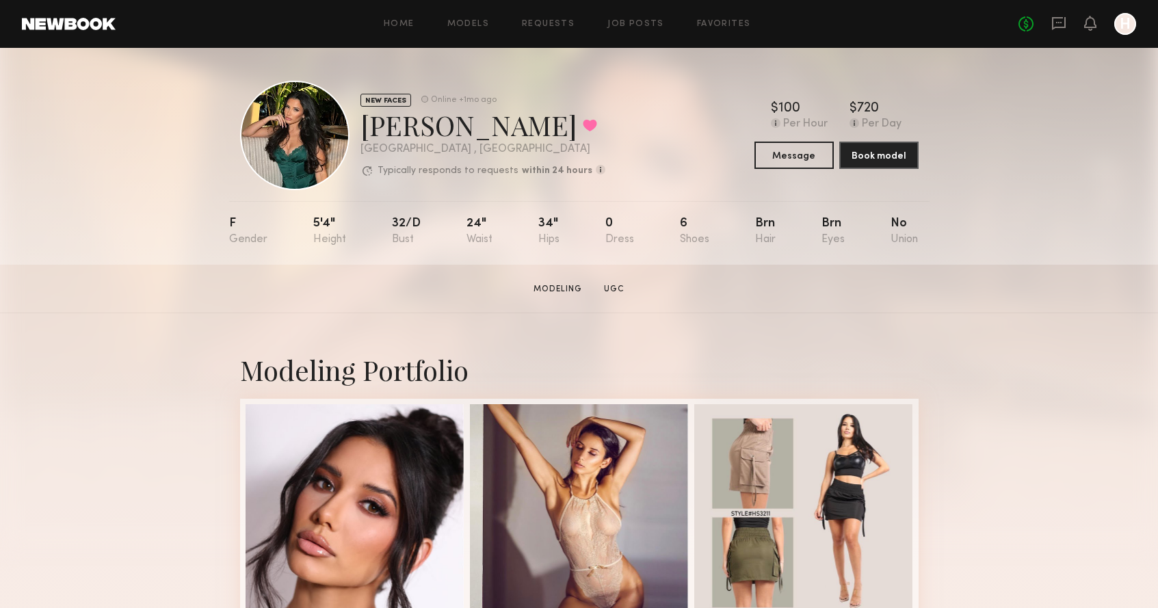
click at [1066, 27] on div "No fees up to $5,000 H" at bounding box center [1077, 24] width 118 height 22
click at [1061, 24] on icon at bounding box center [1058, 23] width 15 height 15
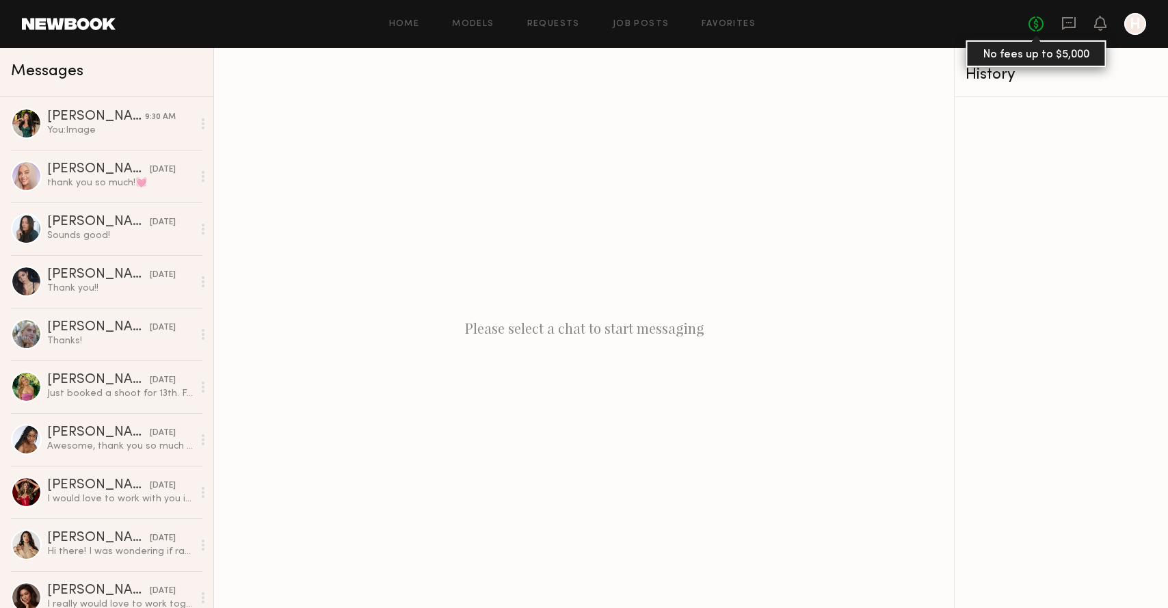
click at [1036, 27] on link "No fees up to $5,000" at bounding box center [1036, 23] width 15 height 15
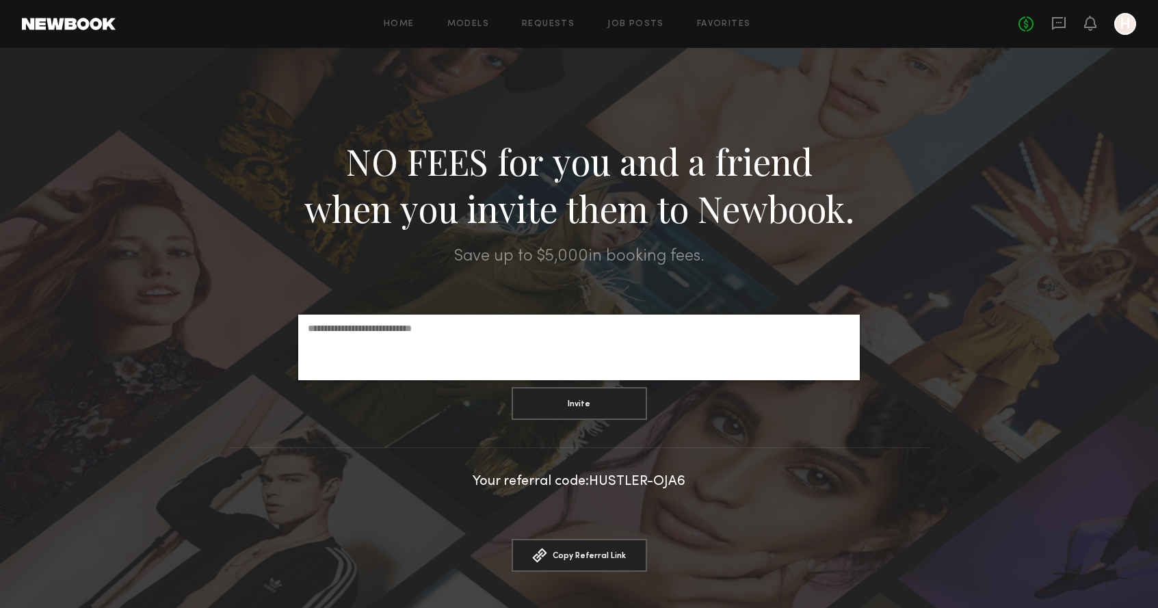
click at [1061, 75] on div at bounding box center [579, 359] width 1158 height 623
